Goal: Task Accomplishment & Management: Manage account settings

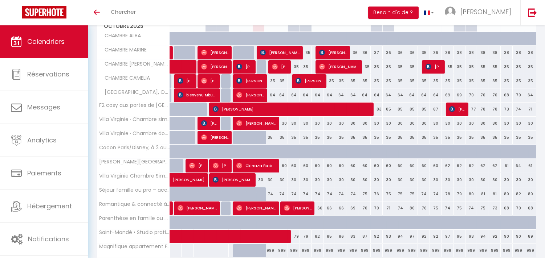
scroll to position [181, 0]
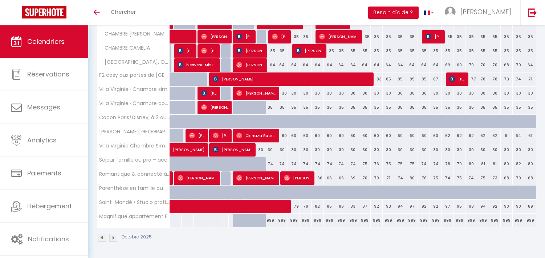
click at [298, 219] on div "999" at bounding box center [294, 220] width 12 height 13
type input "999"
type input "[PERSON_NAME] 11 Octobre 2025"
type input "Dim 12 Octobre 2025"
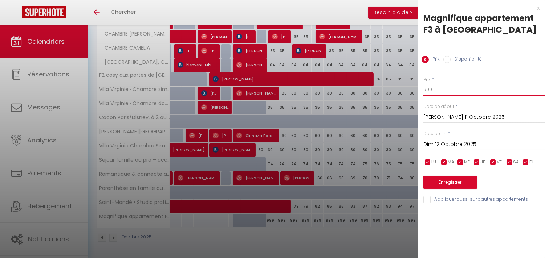
click at [441, 93] on input "999" at bounding box center [484, 89] width 122 height 13
click at [446, 117] on input "[PERSON_NAME] 11 Octobre 2025" at bounding box center [484, 117] width 122 height 9
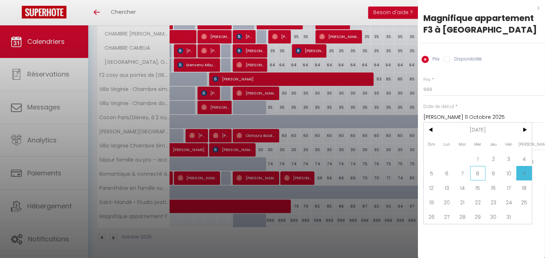
click at [476, 173] on span "8" at bounding box center [478, 173] width 16 height 15
type input "Mer 08 Octobre 2025"
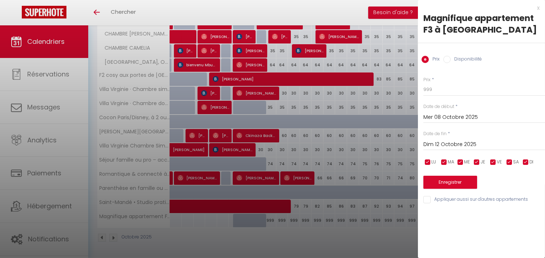
click at [474, 140] on input "Dim 12 Octobre 2025" at bounding box center [484, 144] width 122 height 9
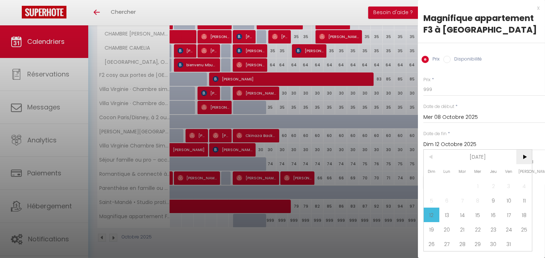
click at [526, 155] on span ">" at bounding box center [524, 157] width 16 height 15
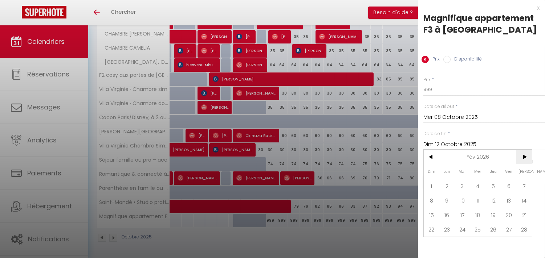
click at [526, 155] on span ">" at bounding box center [524, 157] width 16 height 15
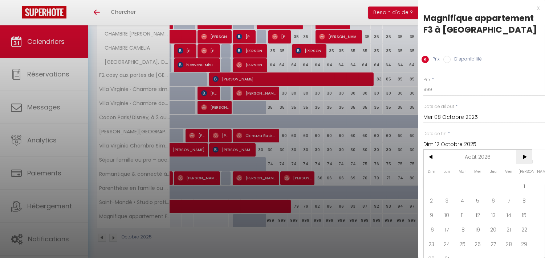
click at [525, 157] on span ">" at bounding box center [524, 157] width 16 height 15
click at [524, 157] on span ">" at bounding box center [524, 157] width 16 height 15
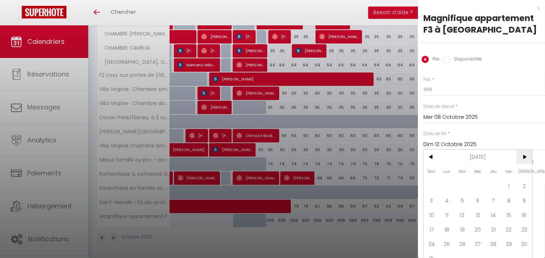
click at [524, 157] on span ">" at bounding box center [524, 157] width 16 height 15
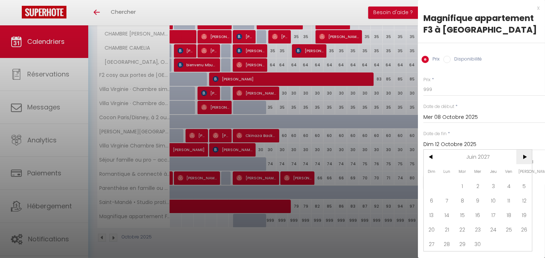
click at [524, 157] on span ">" at bounding box center [524, 157] width 16 height 15
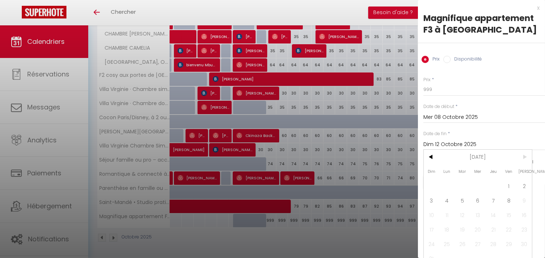
click at [524, 157] on span ">" at bounding box center [524, 157] width 16 height 15
click at [507, 201] on span "8" at bounding box center [509, 200] width 16 height 15
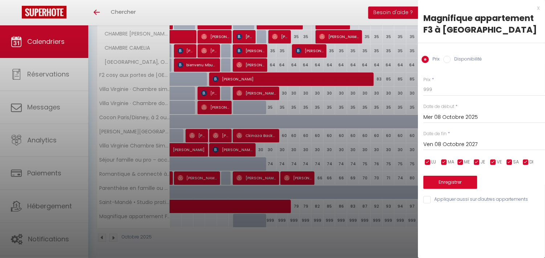
click at [437, 145] on input "Ven 08 Octobre 2027" at bounding box center [484, 144] width 122 height 9
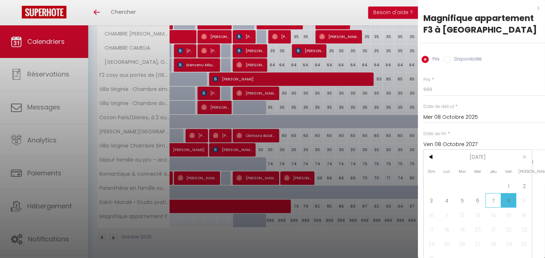
click at [494, 199] on span "7" at bounding box center [493, 200] width 16 height 15
type input "Jeu 07 Octobre 2027"
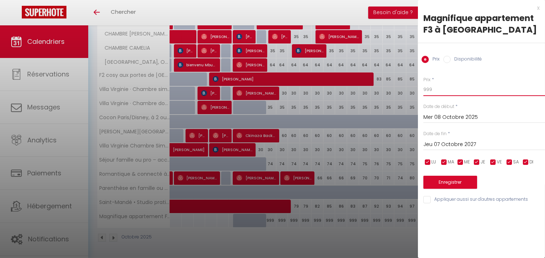
drag, startPoint x: 437, startPoint y: 89, endPoint x: 382, endPoint y: 80, distance: 55.2
click at [382, 80] on body "🟢 Des questions ou besoin d'assistance pour la migration AirBnB? Prenez rdv >>>…" at bounding box center [272, 51] width 545 height 413
type input "100"
click at [452, 181] on button "Enregistrer" at bounding box center [450, 182] width 54 height 13
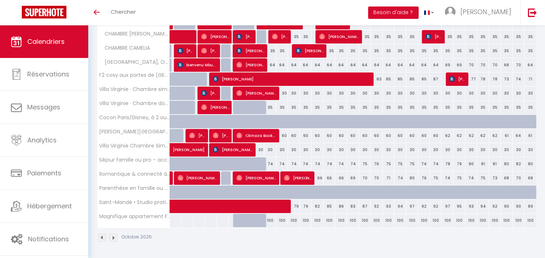
click at [282, 222] on div "100" at bounding box center [282, 220] width 12 height 13
type input "100"
type input "Ven 10 Octobre 2025"
type input "[PERSON_NAME] 11 Octobre 2025"
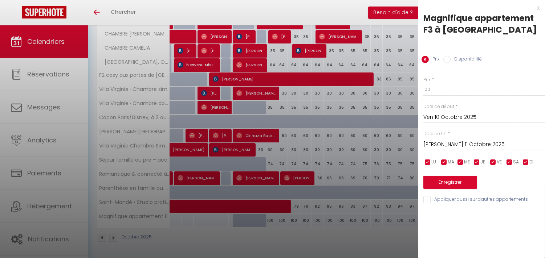
click at [448, 59] on input "Disponibilité" at bounding box center [446, 59] width 7 height 7
radio input "true"
radio input "false"
click at [453, 120] on input "Ven 10 Octobre 2025" at bounding box center [484, 118] width 122 height 9
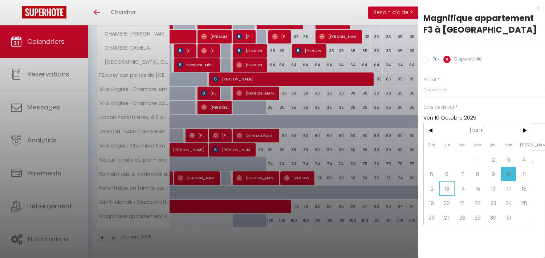
click at [449, 190] on span "13" at bounding box center [447, 188] width 16 height 15
type input "Lun 13 Octobre 2025"
type input "[DATE] Octobre 2025"
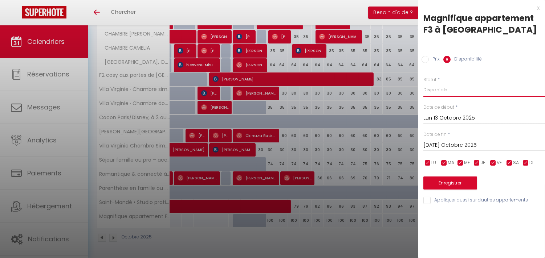
click at [451, 91] on select "Disponible Indisponible" at bounding box center [484, 90] width 122 height 14
select select "0"
click at [423, 83] on select "Disponible Indisponible" at bounding box center [484, 90] width 122 height 14
click at [437, 118] on input "Lun 13 Octobre 2025" at bounding box center [484, 118] width 122 height 9
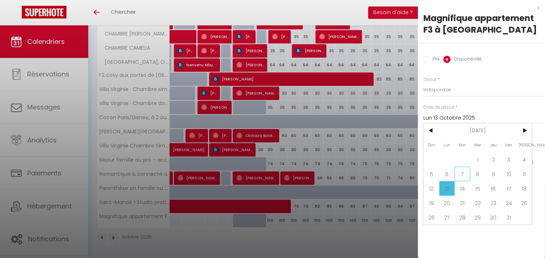
click at [461, 175] on span "7" at bounding box center [462, 174] width 16 height 15
type input "[DATE] Octobre 2025"
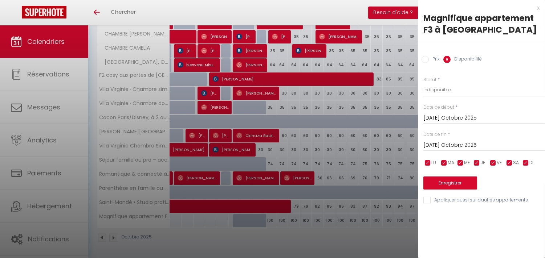
click at [452, 143] on input "[DATE] Octobre 2025" at bounding box center [484, 145] width 122 height 9
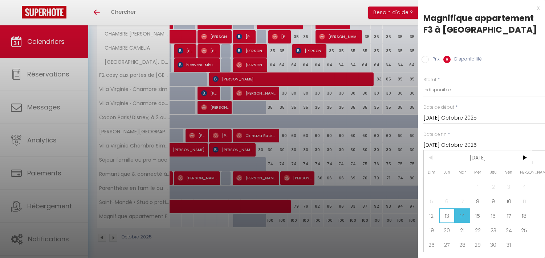
click at [447, 215] on span "13" at bounding box center [447, 216] width 16 height 15
type input "Lun 13 Octobre 2025"
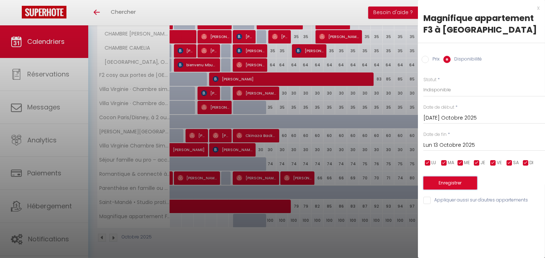
click at [461, 181] on button "Enregistrer" at bounding box center [450, 183] width 54 height 13
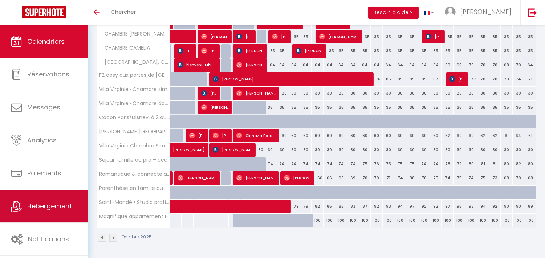
click at [27, 204] on span "Hébergement" at bounding box center [49, 206] width 45 height 9
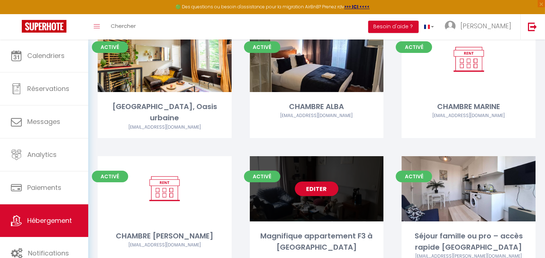
scroll to position [121, 0]
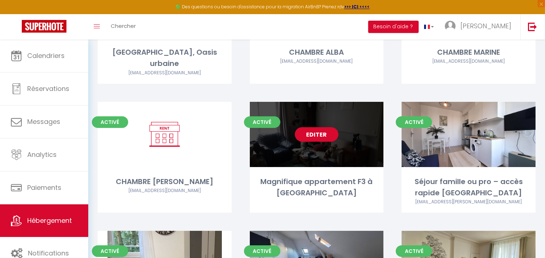
click at [320, 127] on link "Editer" at bounding box center [317, 134] width 44 height 15
select select "3"
select select "2"
select select "1"
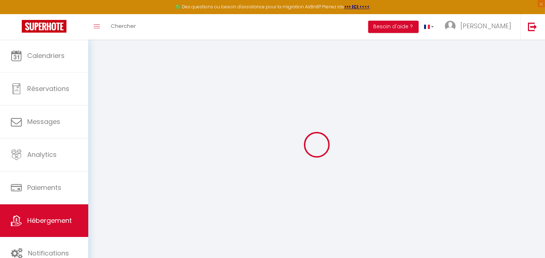
select select
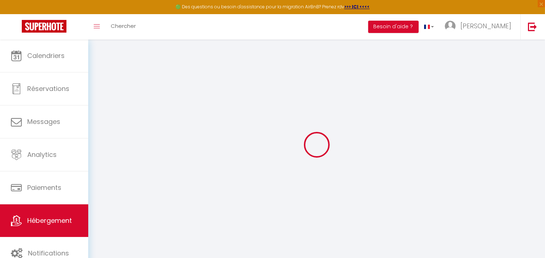
select select "1"
select select
checkbox input "false"
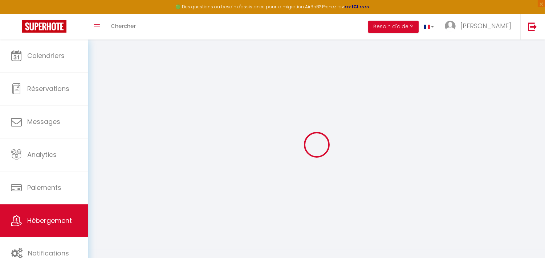
checkbox input "false"
select select "28"
select select
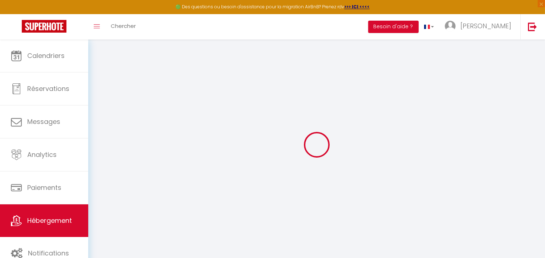
select select
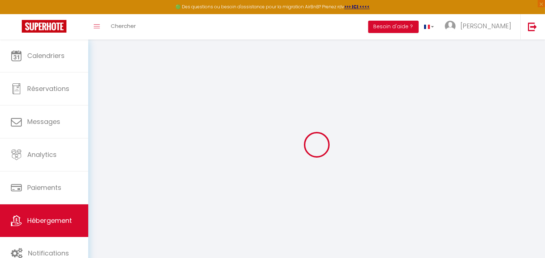
checkbox input "false"
select select
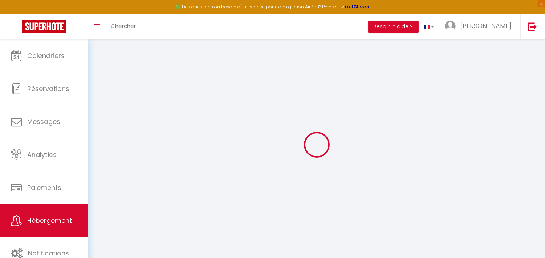
select select
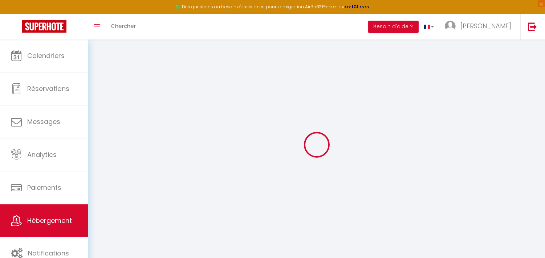
select select
checkbox input "false"
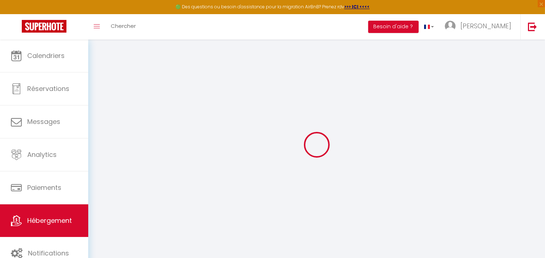
checkbox input "false"
select select
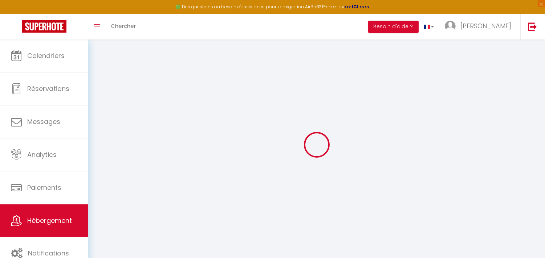
select select
checkbox input "false"
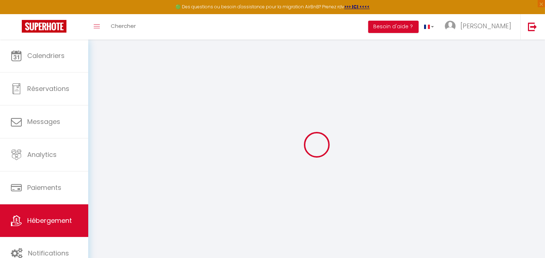
checkbox input "false"
select select
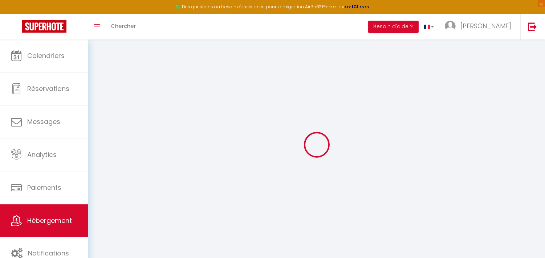
select select
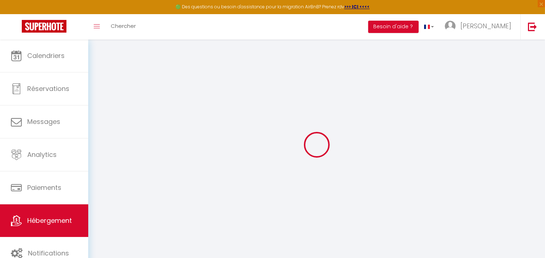
select select
checkbox input "false"
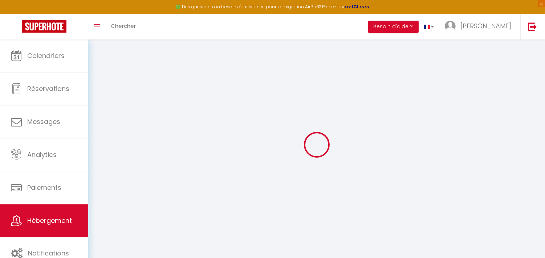
select select
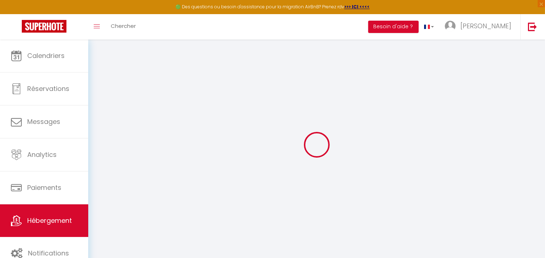
select select
checkbox input "false"
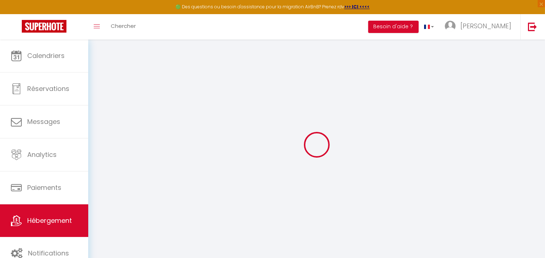
checkbox input "false"
select select
type input "Magnifique appartement F3 à [GEOGRAPHIC_DATA]"
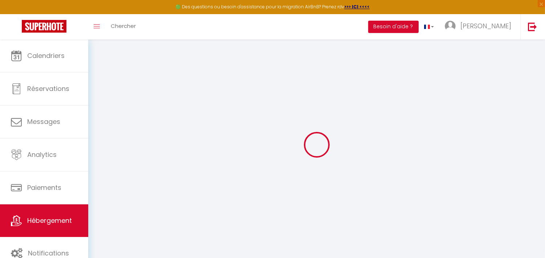
type input "[PERSON_NAME]"
type input "DEMAREZ"
type input "[STREET_ADDRESS][PERSON_NAME]"
type input "94700"
type input "Maisons-Alfort"
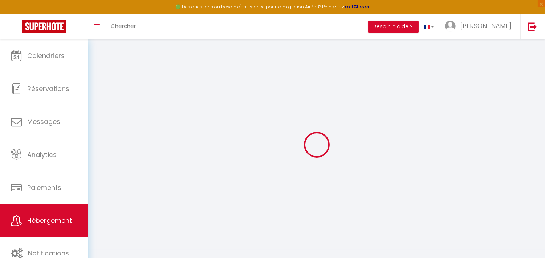
select select "4"
select select "2"
type input "999"
type input "70"
type input "510"
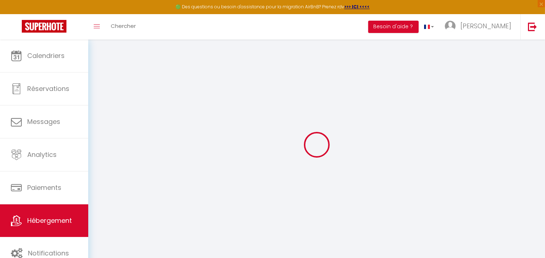
select select
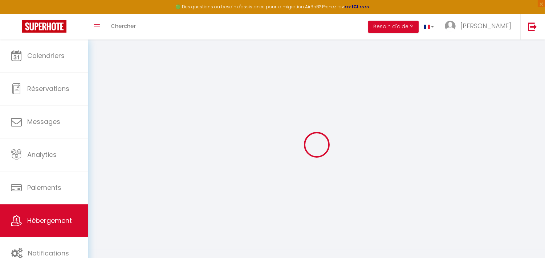
select select
type input "[STREET_ADDRESS][PERSON_NAME]"
type input "94700"
type input "Maisons-Alfort"
type input "[EMAIL_ADDRESS][PERSON_NAME][DOMAIN_NAME]"
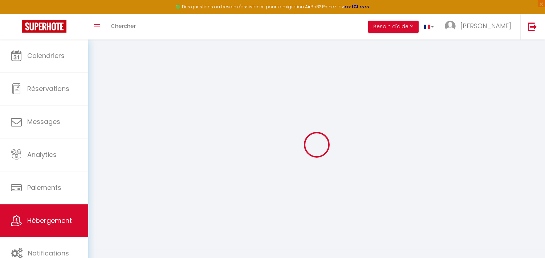
select select
checkbox input "false"
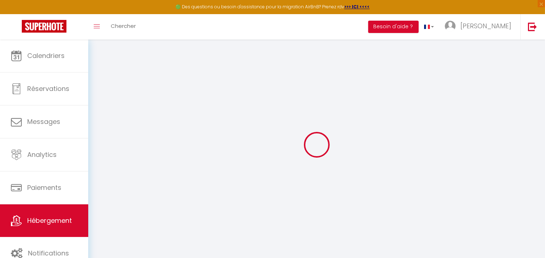
type input "0"
select select
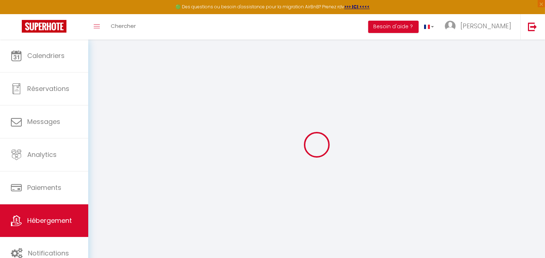
select select
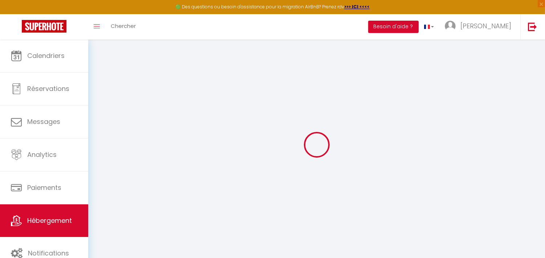
select select
checkbox input "false"
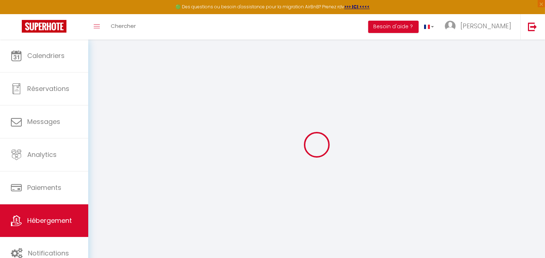
select select
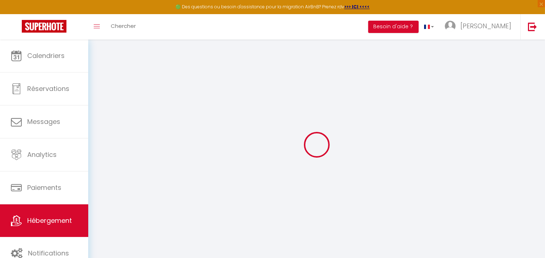
select select
checkbox input "false"
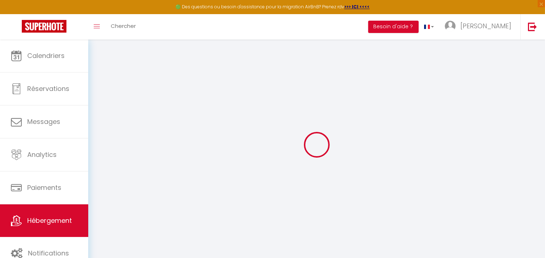
checkbox input "false"
select select
checkbox input "false"
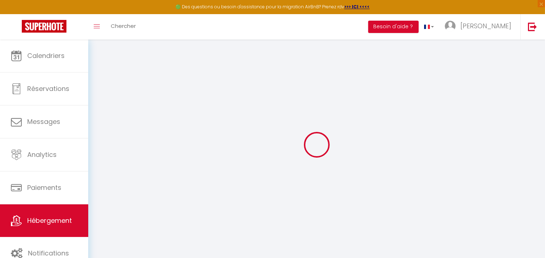
checkbox input "false"
select select "15:00"
select select "22:00"
select select "11:00"
select select "15"
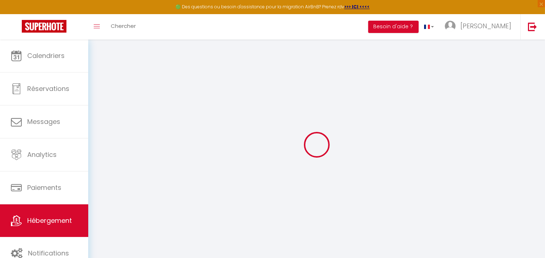
select select "15"
select select "18:00"
select select
checkbox input "false"
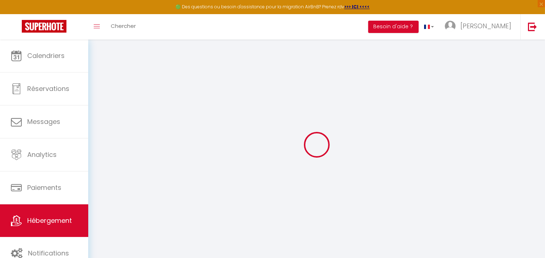
checkbox input "false"
select select
checkbox input "false"
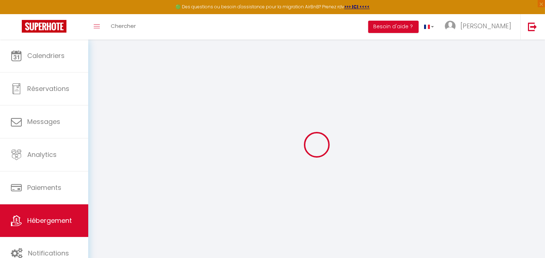
checkbox input "false"
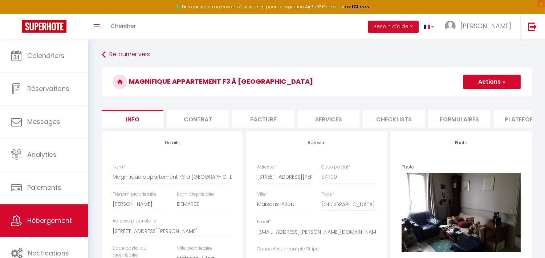
select select
checkbox input "false"
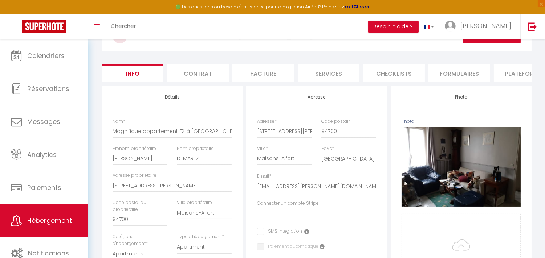
scroll to position [31, 0]
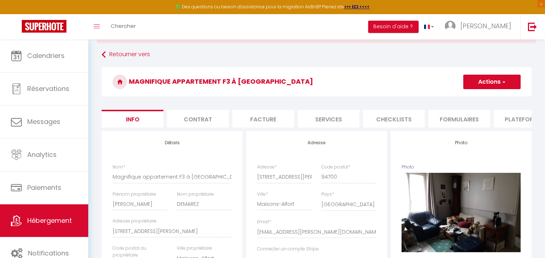
click at [514, 120] on li "Plateformes" at bounding box center [524, 119] width 62 height 18
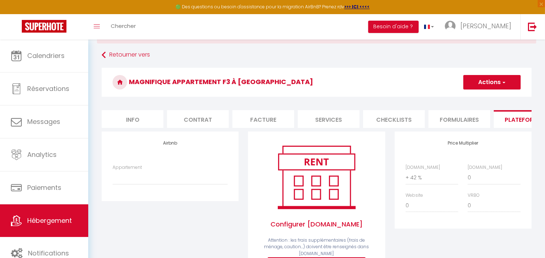
scroll to position [14, 0]
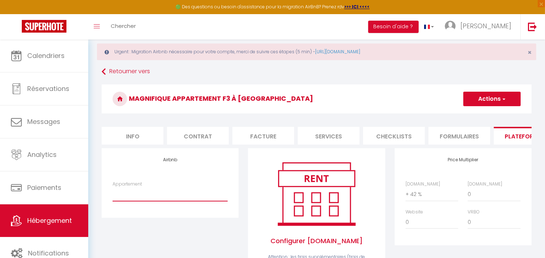
click at [176, 193] on select "Appartement, Cosy [PERSON_NAME] - [EMAIL_ADDRESS][DOMAIN_NAME] Magnifique appar…" at bounding box center [169, 195] width 115 height 14
select select "20706-1521524897529070146"
click at [112, 193] on select "Appartement, Cosy [PERSON_NAME] - [EMAIL_ADDRESS][DOMAIN_NAME] Magnifique appar…" at bounding box center [169, 195] width 115 height 14
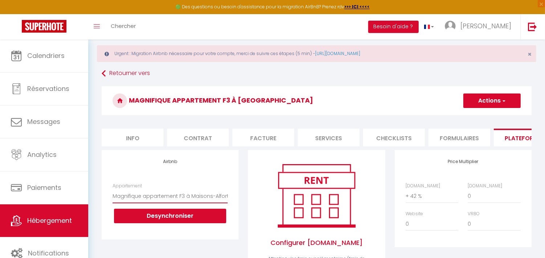
scroll to position [0, 0]
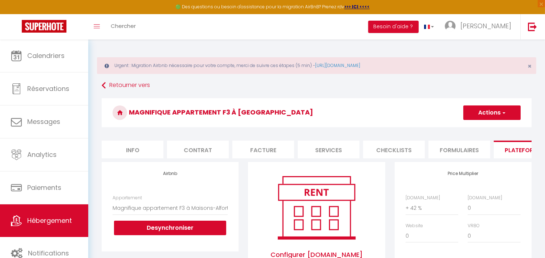
click at [504, 116] on span "button" at bounding box center [503, 112] width 5 height 7
click at [482, 127] on link "Enregistrer" at bounding box center [491, 128] width 57 height 9
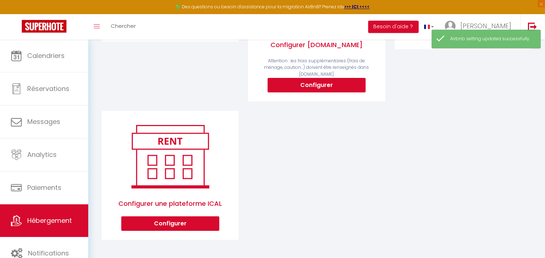
scroll to position [209, 0]
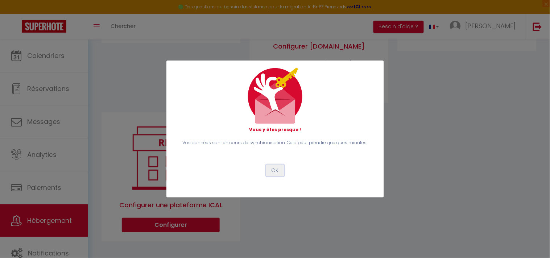
click at [275, 172] on button "OK" at bounding box center [275, 171] width 18 height 12
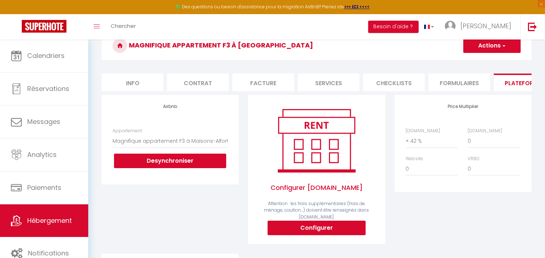
scroll to position [0, 0]
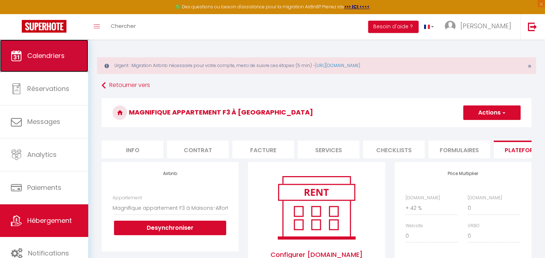
click at [39, 52] on span "Calendriers" at bounding box center [45, 55] width 37 height 9
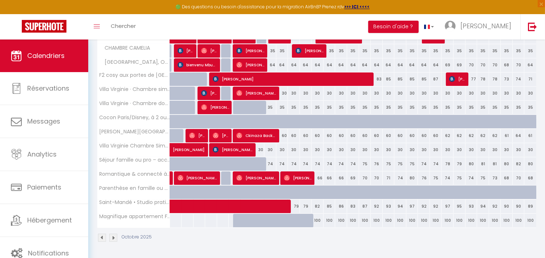
scroll to position [195, 0]
click at [320, 217] on div "100" at bounding box center [317, 220] width 12 height 13
type input "100"
type input "Lun 13 Octobre 2025"
type input "[DATE] Octobre 2025"
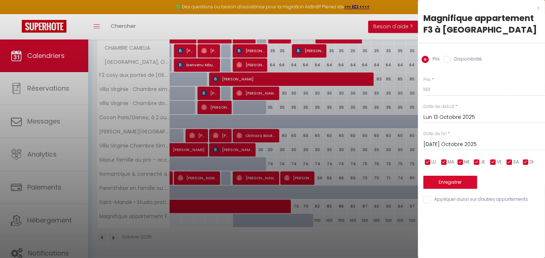
click at [375, 224] on div at bounding box center [272, 129] width 545 height 258
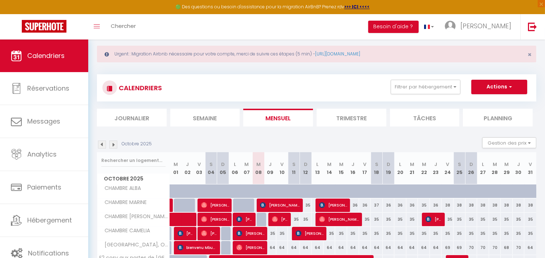
scroll to position [0, 0]
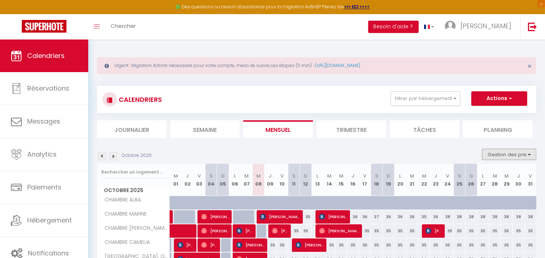
click at [528, 156] on button "Gestion des prix" at bounding box center [509, 154] width 54 height 11
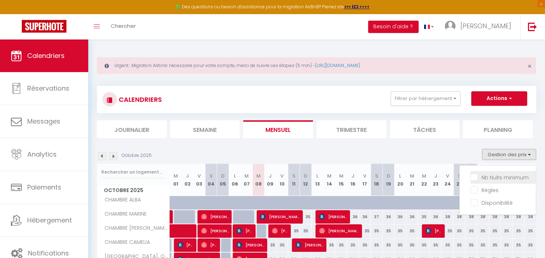
click at [489, 179] on input "Nb Nuits minimum" at bounding box center [502, 176] width 65 height 7
checkbox input "true"
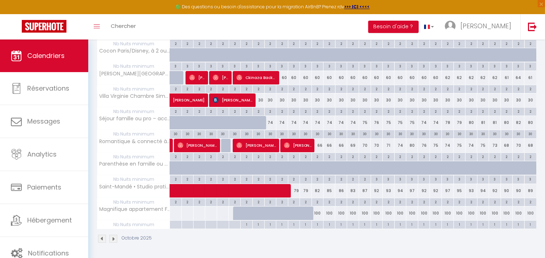
scroll to position [331, 0]
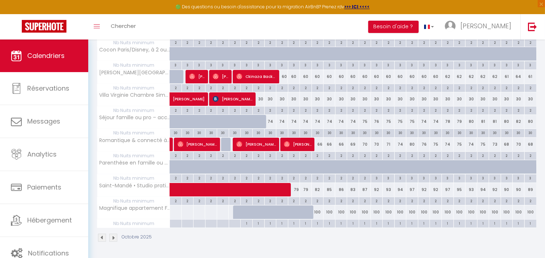
click at [383, 224] on div "1" at bounding box center [388, 223] width 12 height 7
type input "1"
type input "Dim 19 Octobre 2025"
type input "Lun 20 Octobre 2025"
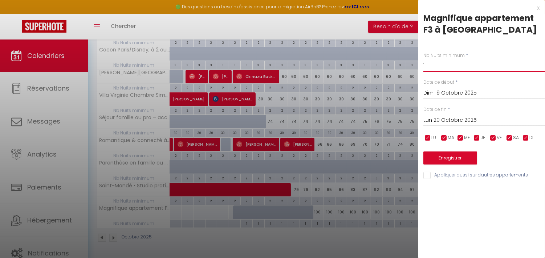
drag, startPoint x: 429, startPoint y: 62, endPoint x: 388, endPoint y: 64, distance: 41.0
type input "2"
click at [444, 92] on input "Dim 19 Octobre 2025" at bounding box center [484, 93] width 122 height 9
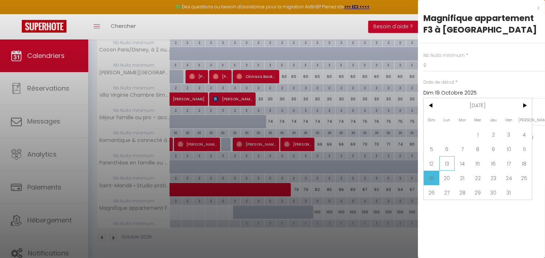
click at [445, 162] on span "13" at bounding box center [447, 163] width 16 height 15
type input "Lun 13 Octobre 2025"
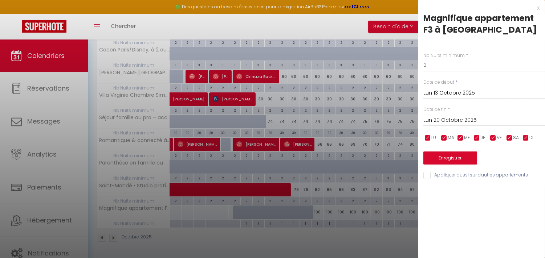
click at [466, 118] on input "Lun 20 Octobre 2025" at bounding box center [484, 120] width 122 height 9
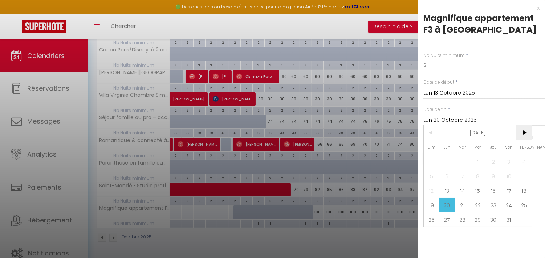
click at [527, 132] on span ">" at bounding box center [524, 133] width 16 height 15
click at [520, 133] on span ">" at bounding box center [524, 133] width 16 height 15
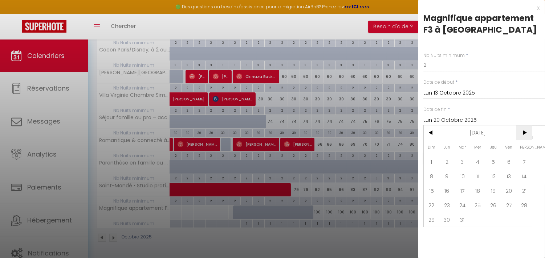
click at [520, 133] on span ">" at bounding box center [524, 133] width 16 height 15
click at [521, 133] on span ">" at bounding box center [524, 133] width 16 height 15
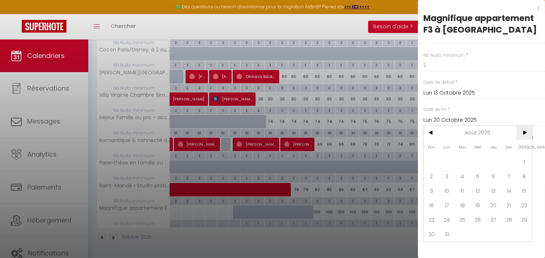
click at [521, 133] on span ">" at bounding box center [524, 133] width 16 height 15
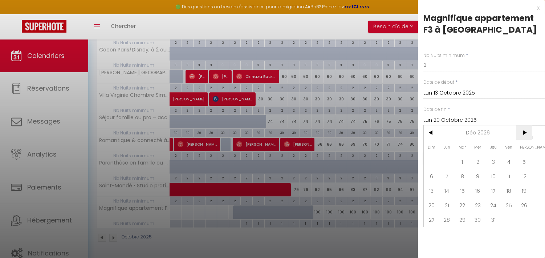
click at [521, 133] on span ">" at bounding box center [524, 133] width 16 height 15
click at [524, 131] on span ">" at bounding box center [524, 133] width 16 height 15
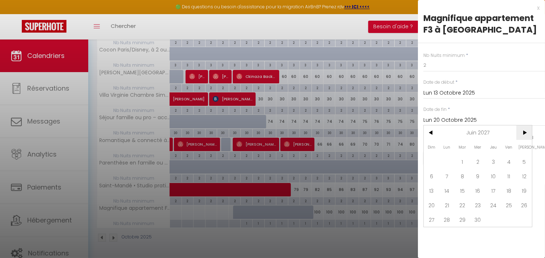
click at [524, 131] on span ">" at bounding box center [524, 133] width 16 height 15
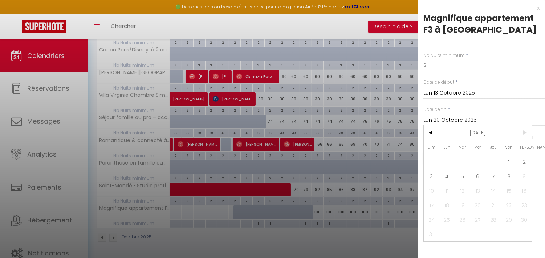
click at [524, 131] on span ">" at bounding box center [524, 133] width 16 height 15
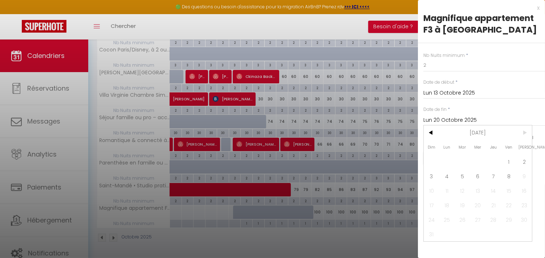
click at [524, 131] on span ">" at bounding box center [524, 133] width 16 height 15
click at [510, 176] on span "8" at bounding box center [509, 176] width 16 height 15
type input "Ven 08 Octobre 2027"
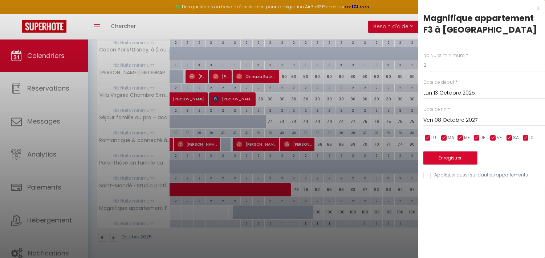
click at [469, 158] on button "Enregistrer" at bounding box center [450, 158] width 54 height 13
